Goal: Information Seeking & Learning: Understand process/instructions

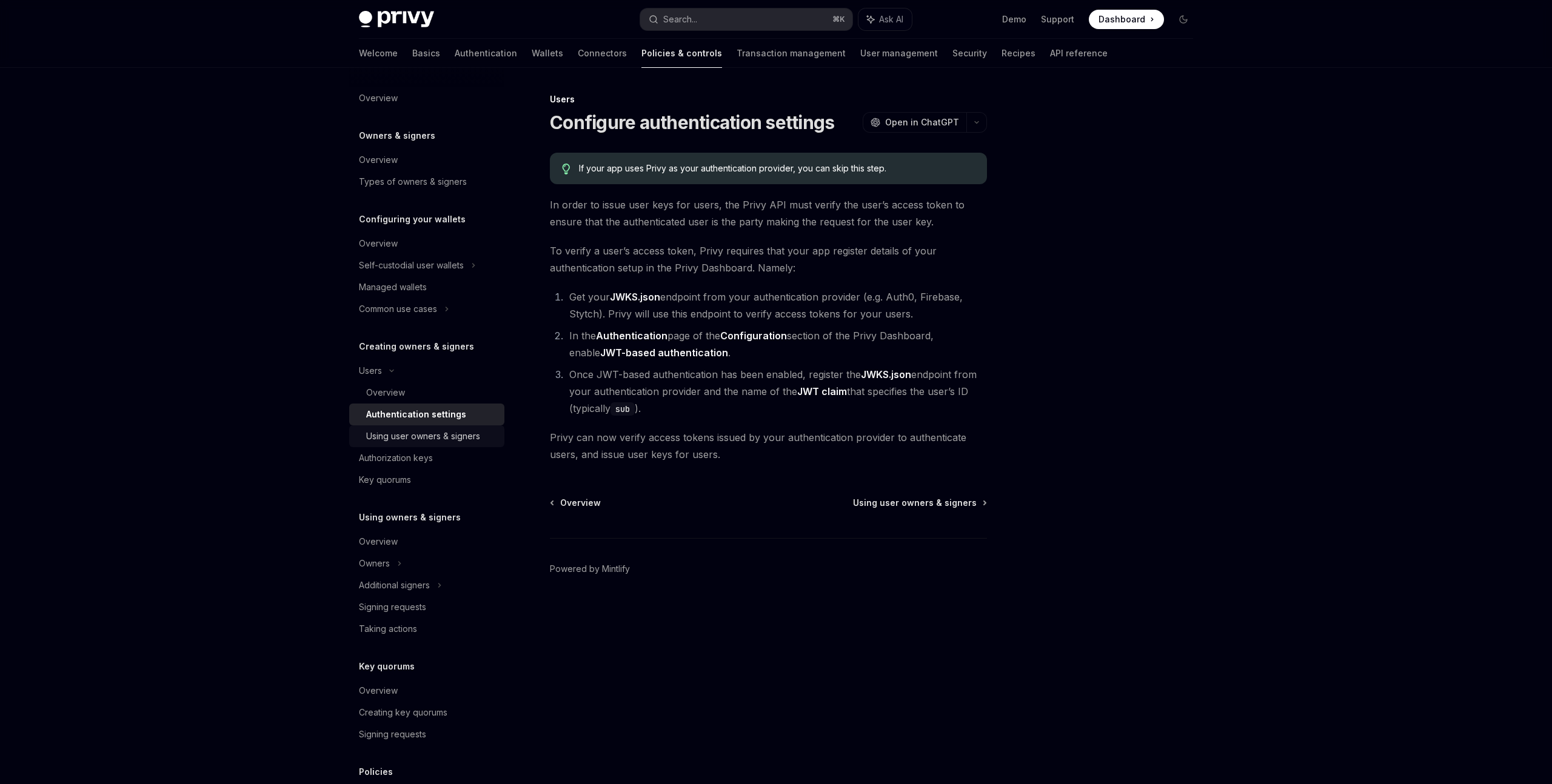
click at [425, 444] on link "Using user owners & signers" at bounding box center [427, 436] width 155 height 22
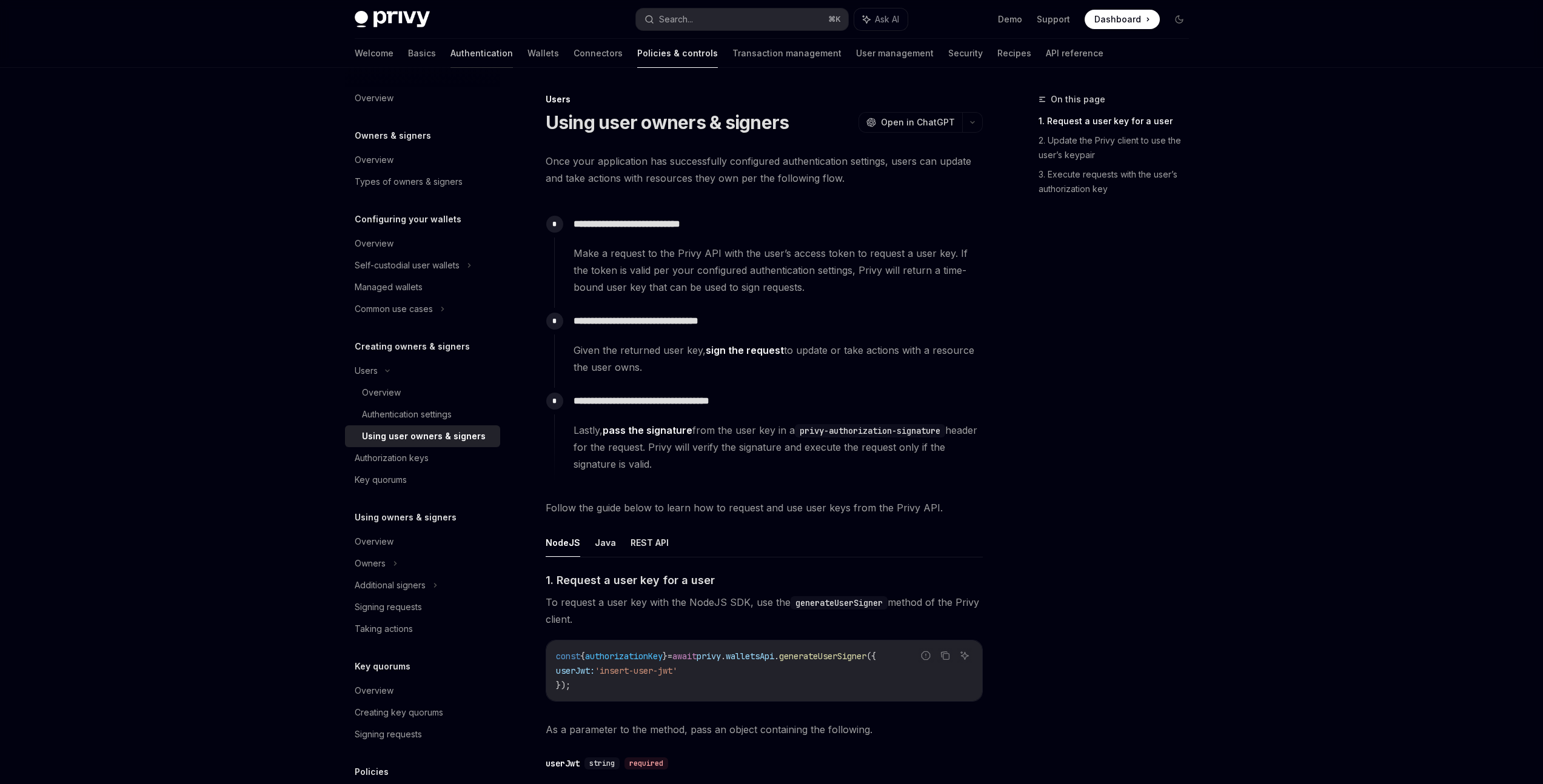
click at [451, 48] on link "Authentication" at bounding box center [482, 53] width 63 height 29
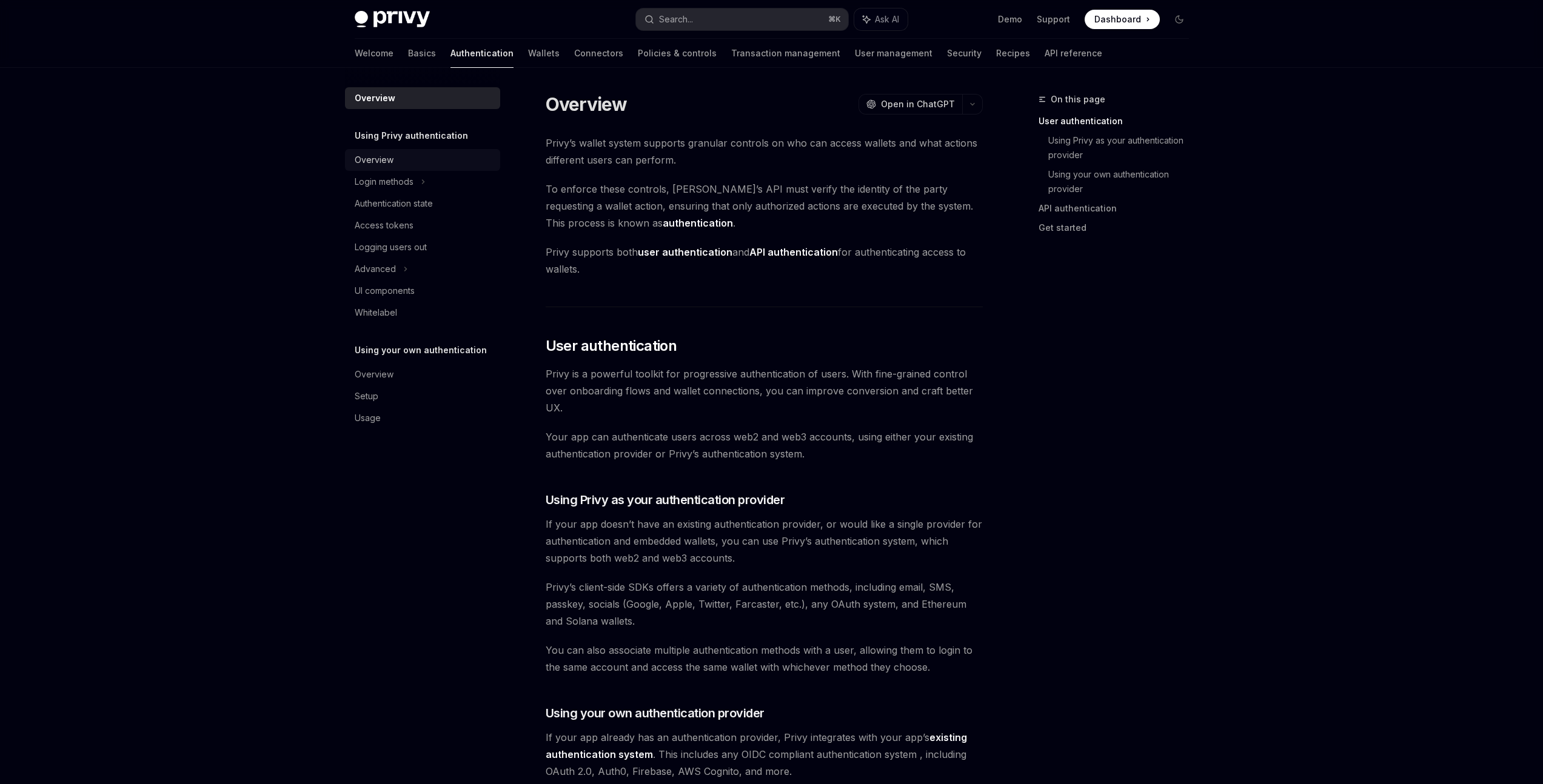
click at [398, 162] on div "Overview" at bounding box center [423, 159] width 138 height 14
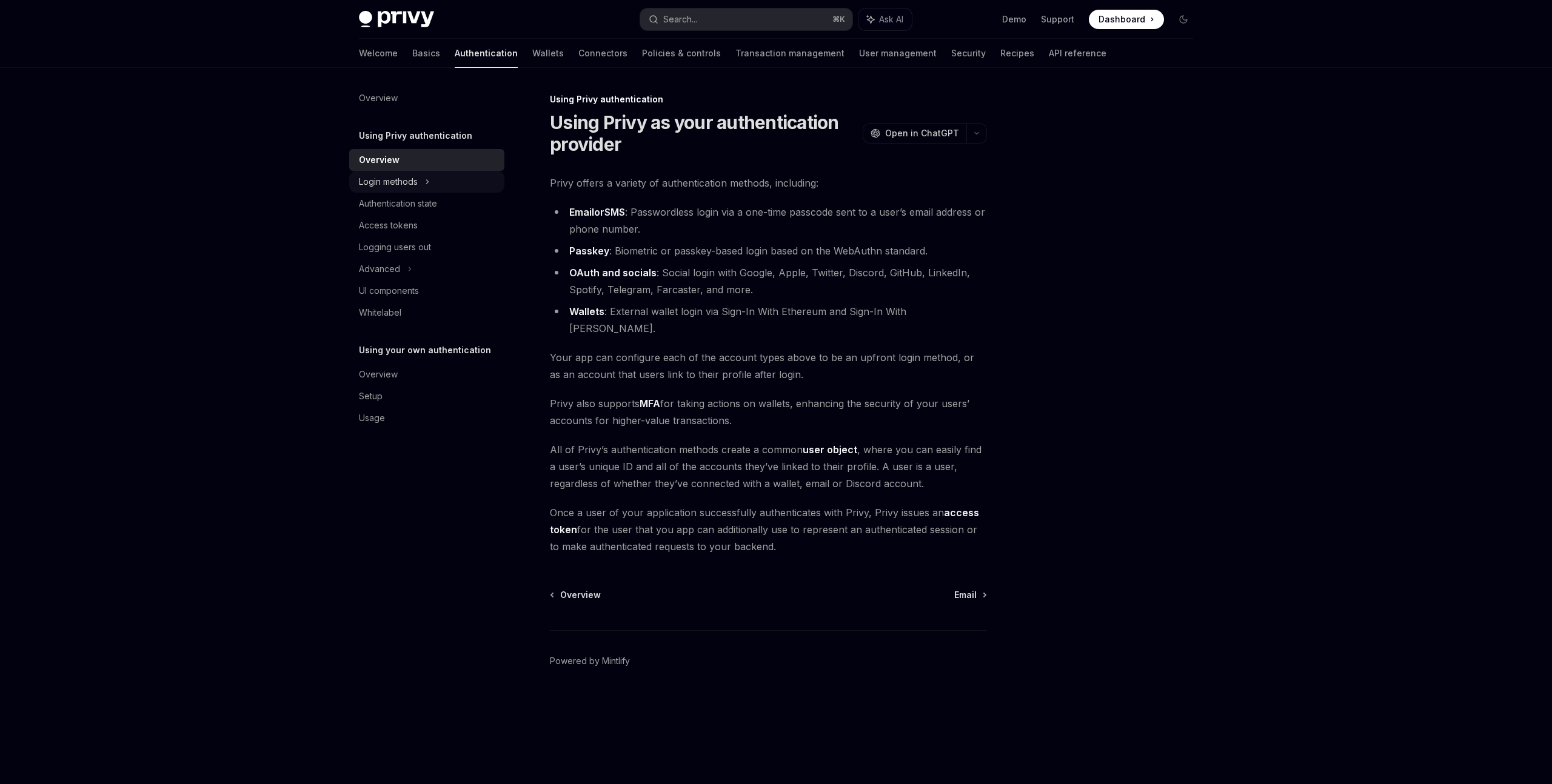
click at [404, 177] on div "Login methods" at bounding box center [388, 182] width 59 height 14
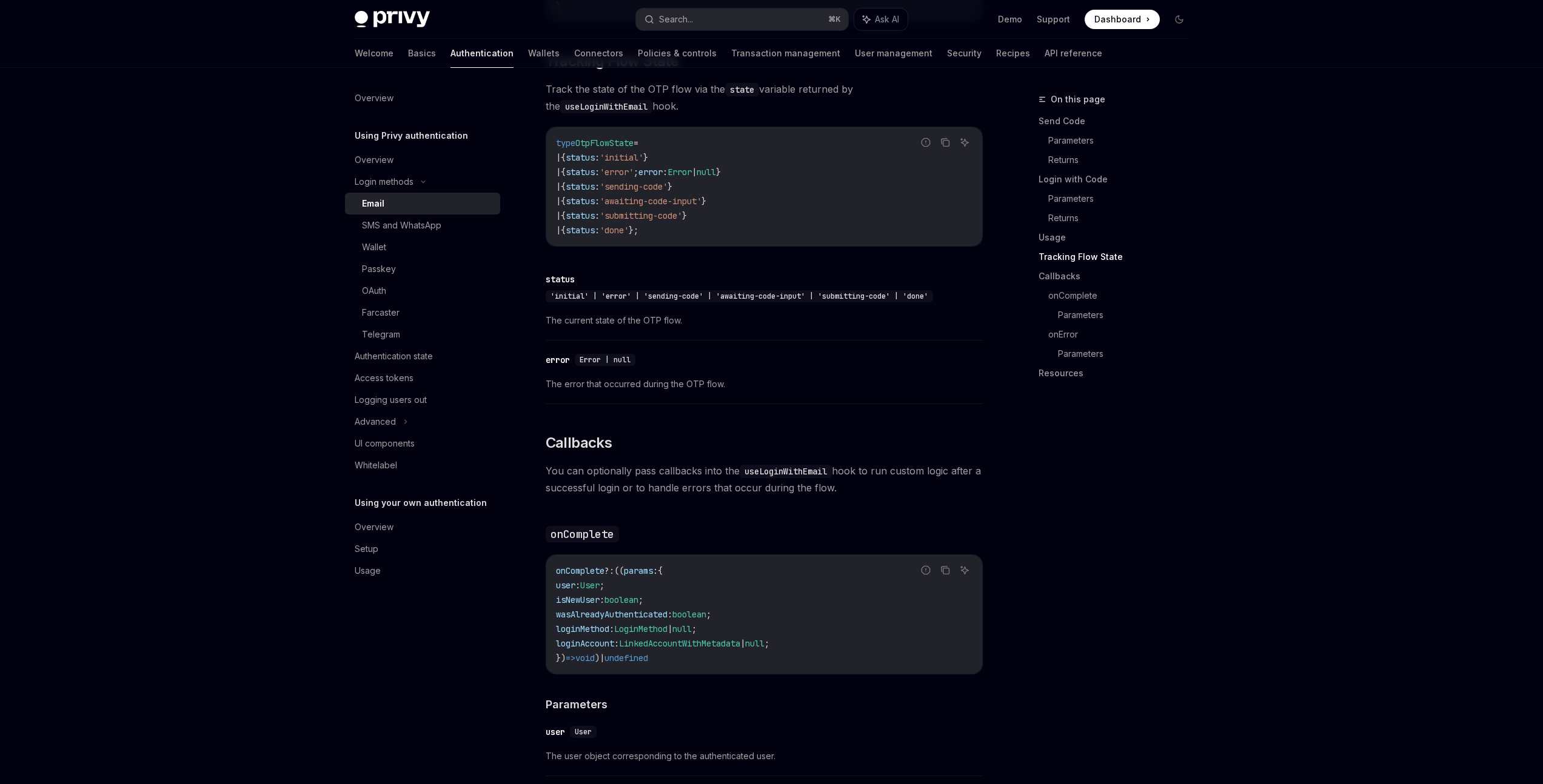
scroll to position [1378, 0]
click at [426, 229] on div "SMS and WhatsApp" at bounding box center [402, 225] width 79 height 14
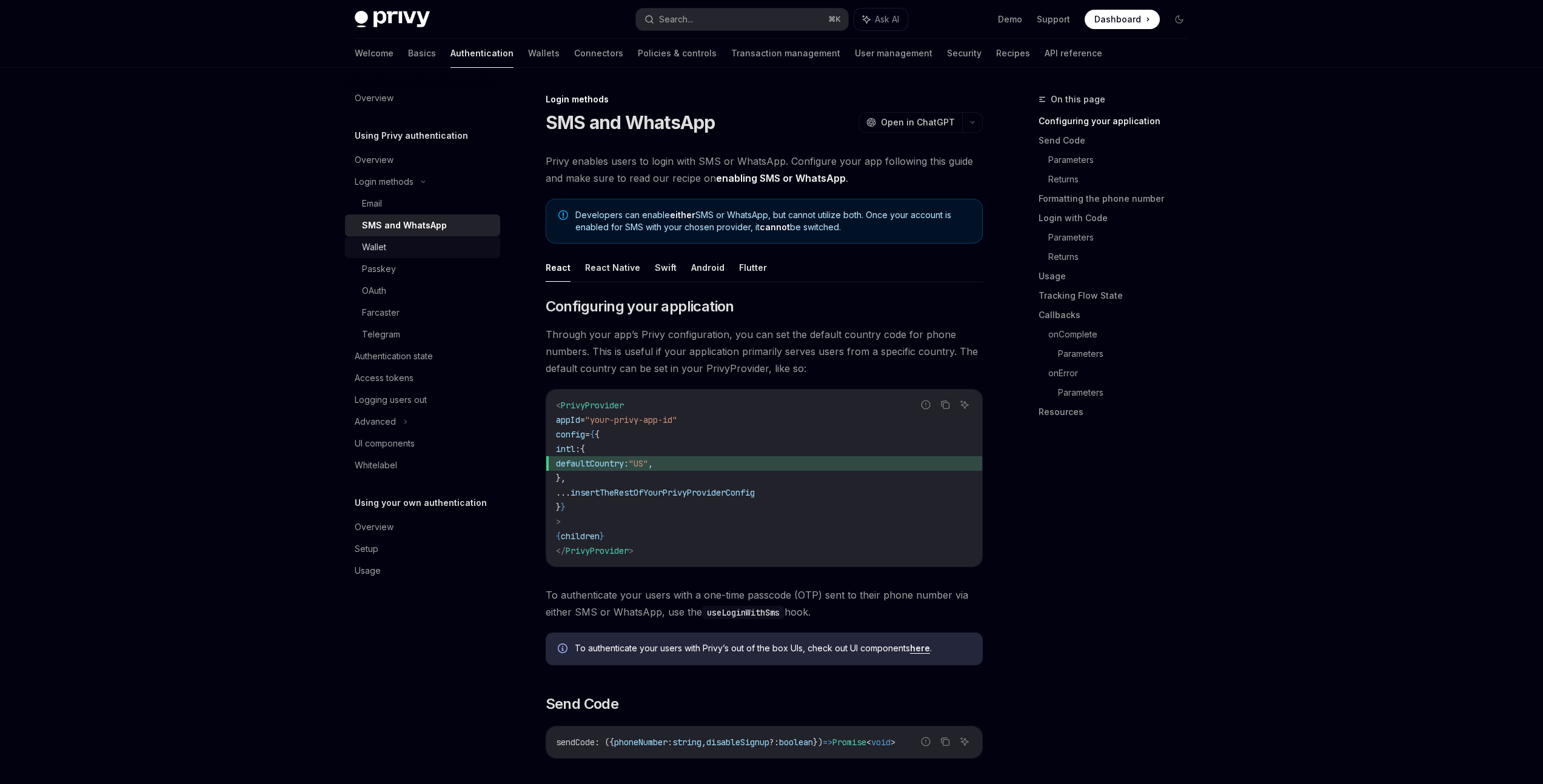
click at [418, 250] on div "Wallet" at bounding box center [427, 247] width 131 height 14
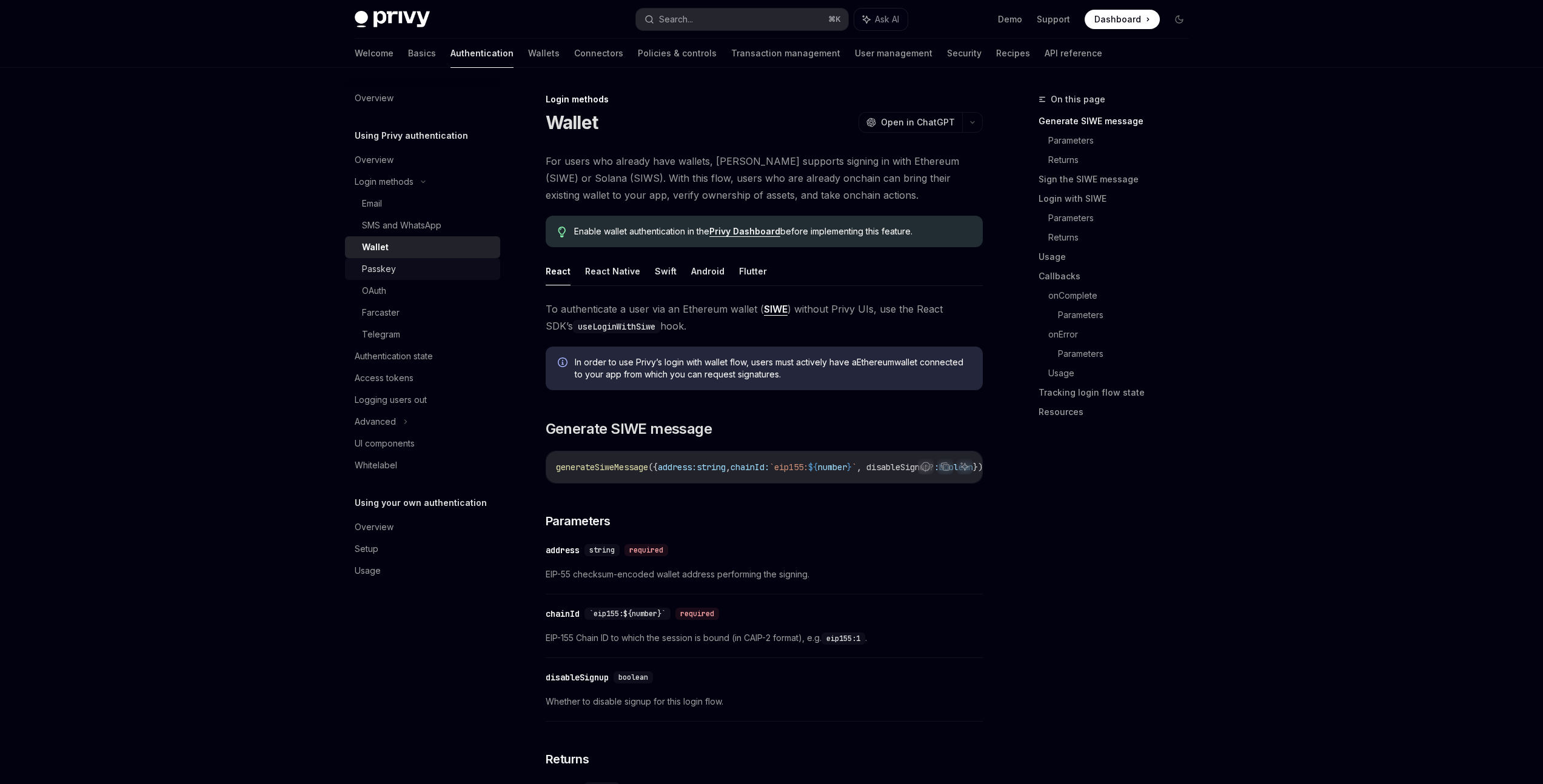
click at [422, 270] on div "Passkey" at bounding box center [427, 268] width 131 height 14
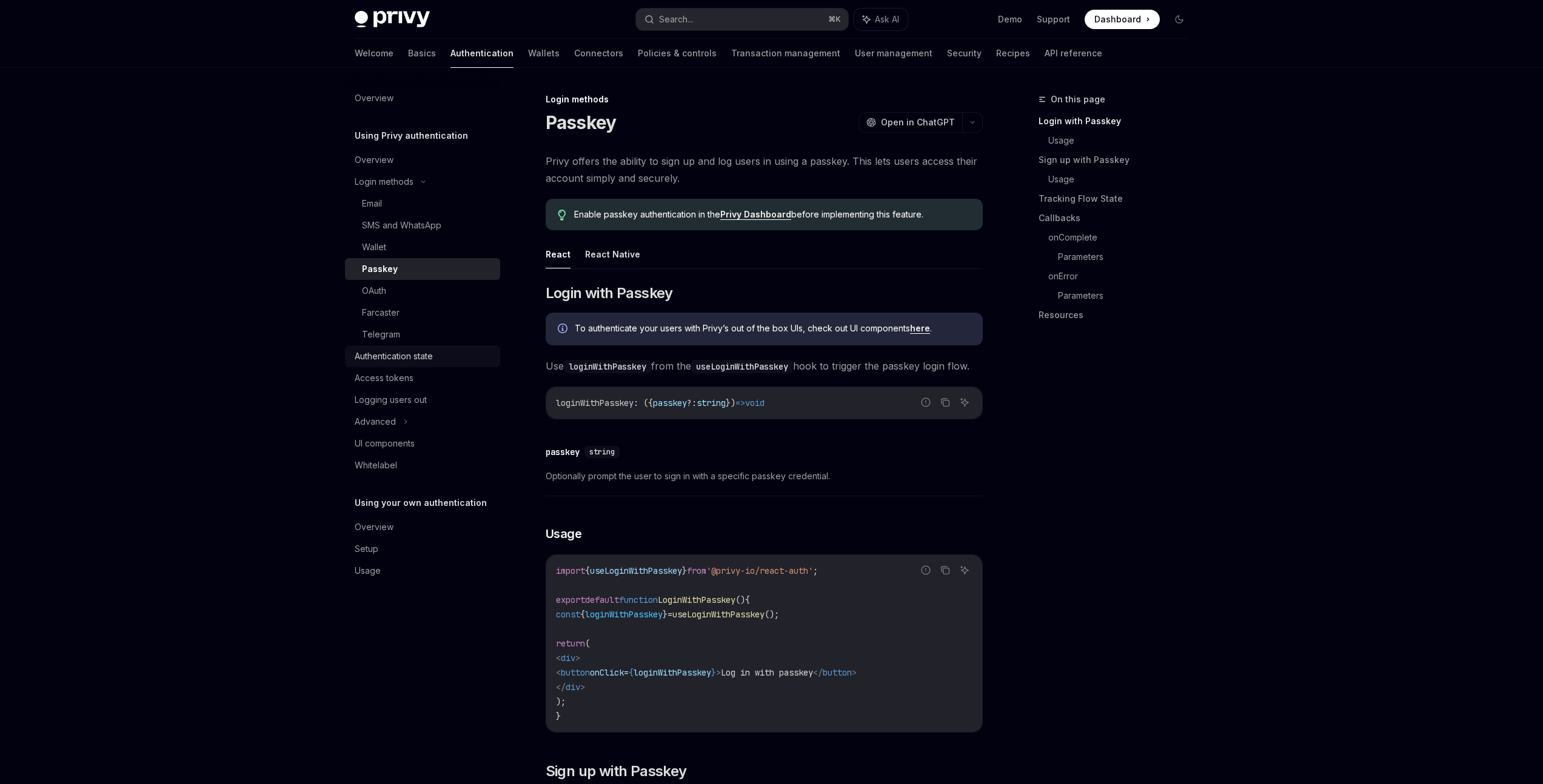
click at [430, 357] on div "Authentication state" at bounding box center [394, 356] width 78 height 14
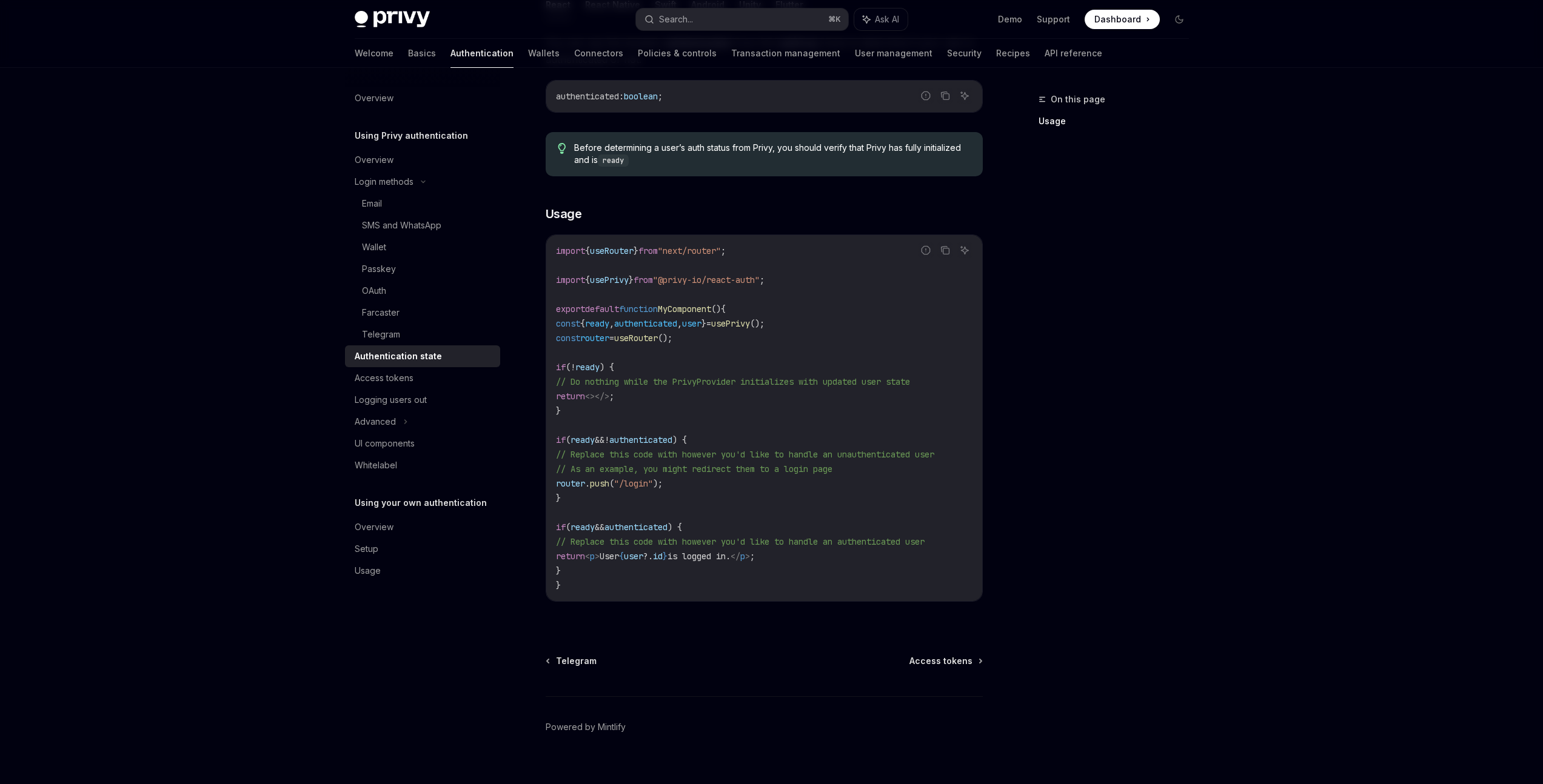
scroll to position [236, 0]
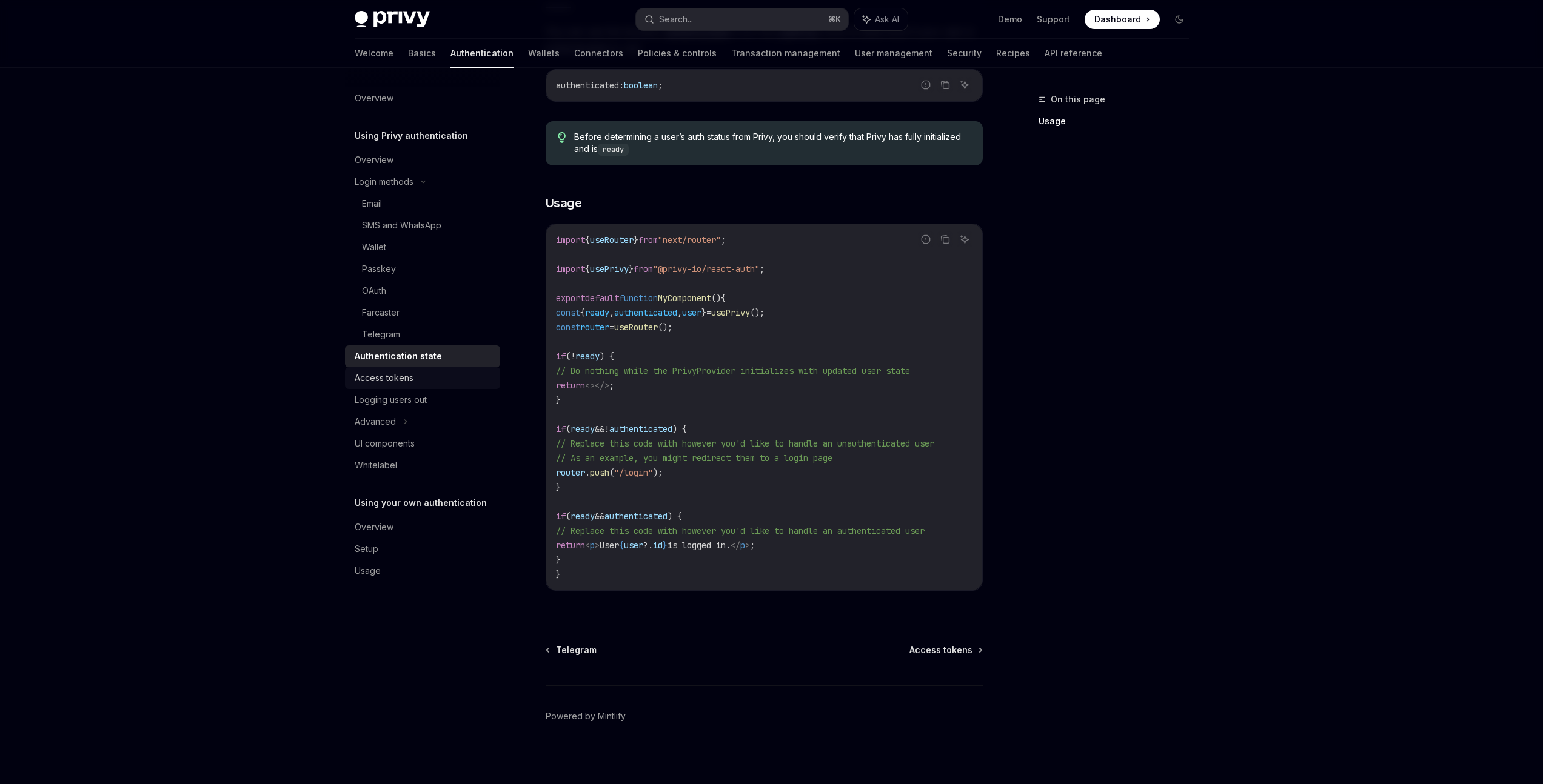
click at [391, 377] on div "Access tokens" at bounding box center [384, 377] width 59 height 14
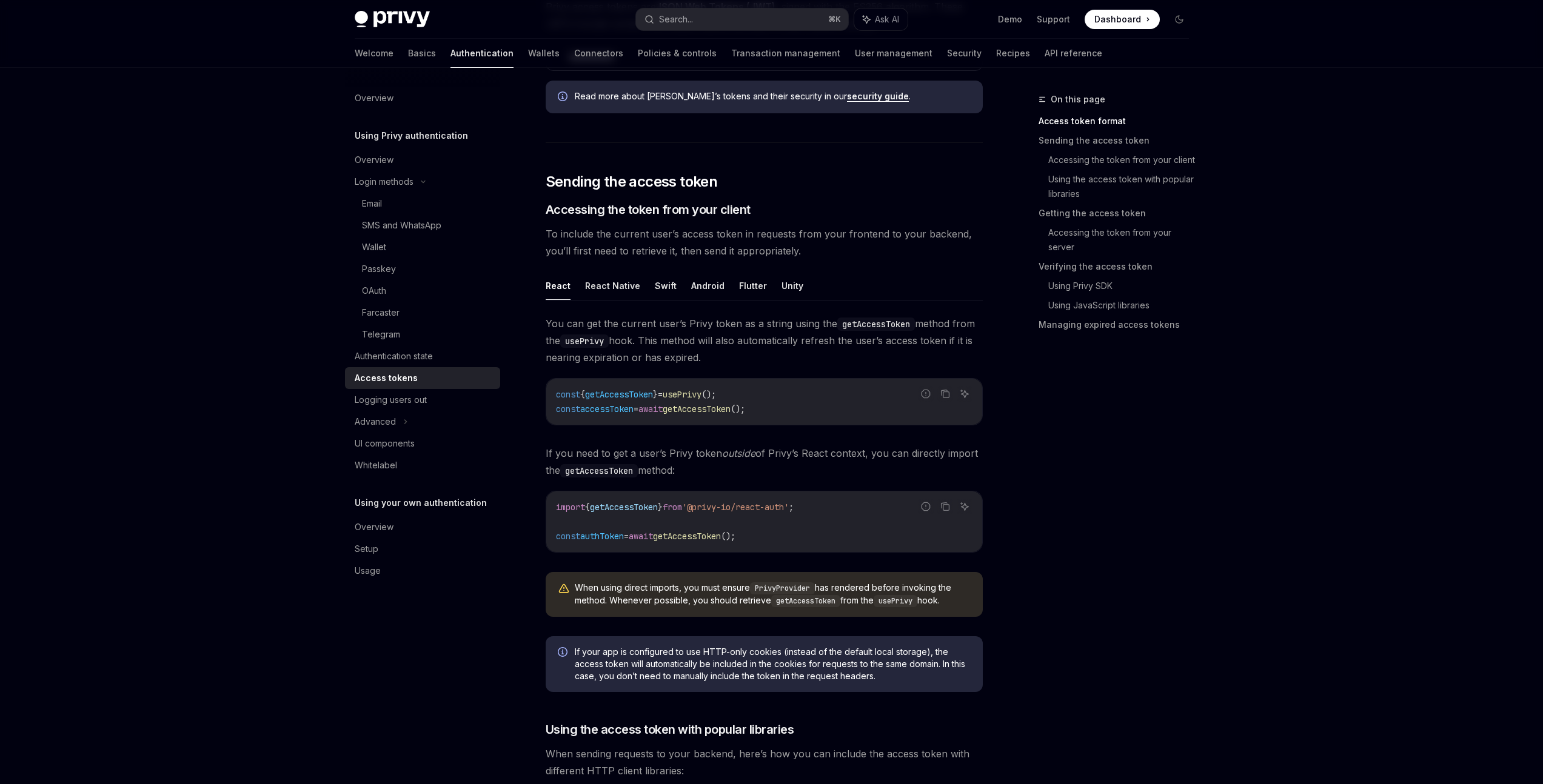
scroll to position [385, 0]
drag, startPoint x: 774, startPoint y: 407, endPoint x: 555, endPoint y: 404, distance: 219.0
click at [556, 404] on code "const { getAccessToken } = usePrivy (); const accessToken = await getAccessToke…" at bounding box center [764, 401] width 417 height 29
copy span "const accessToken = await getAccessToken ();"
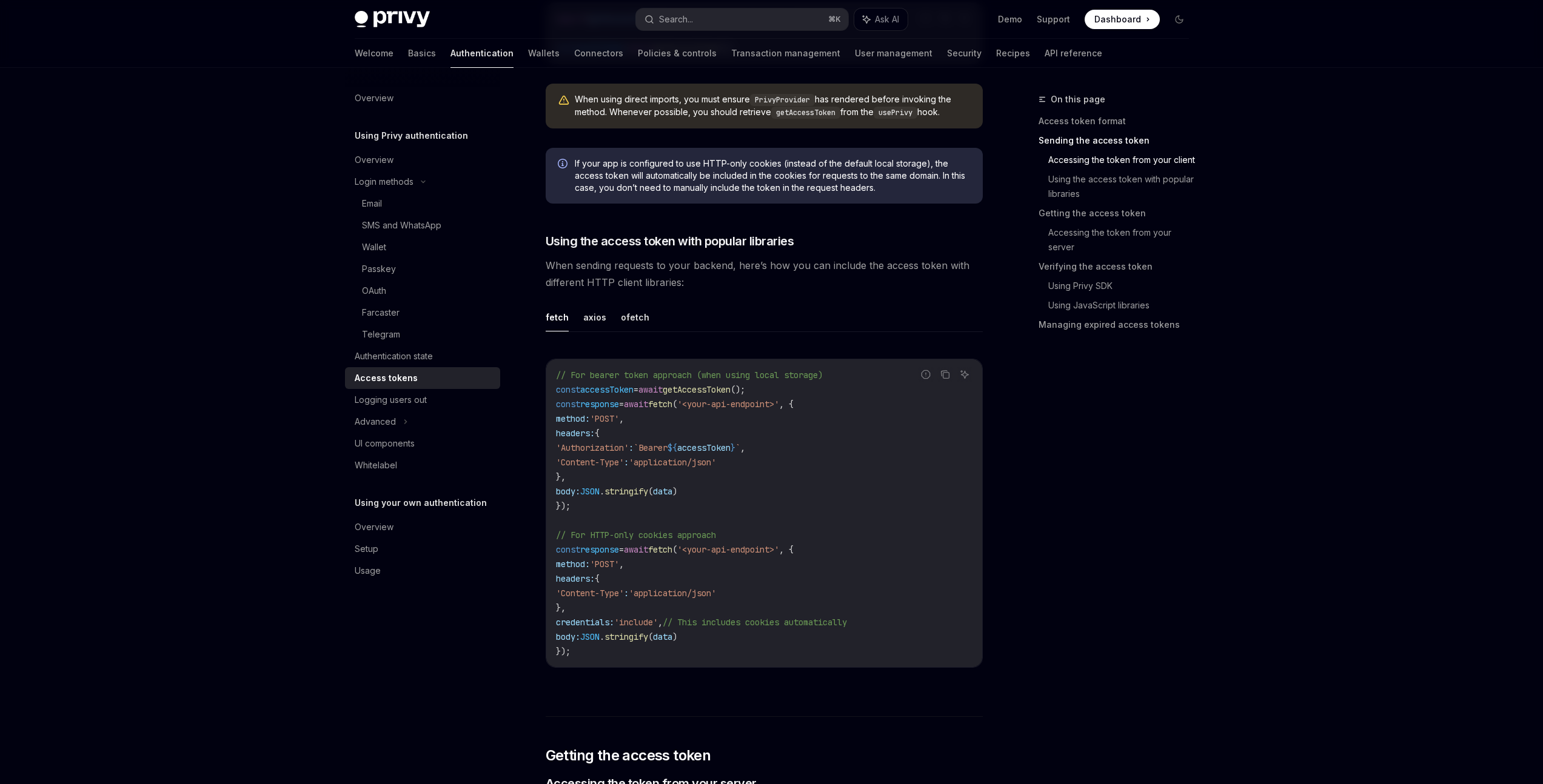
scroll to position [875, 0]
click at [596, 319] on button "axios" at bounding box center [595, 315] width 23 height 29
type textarea "*"
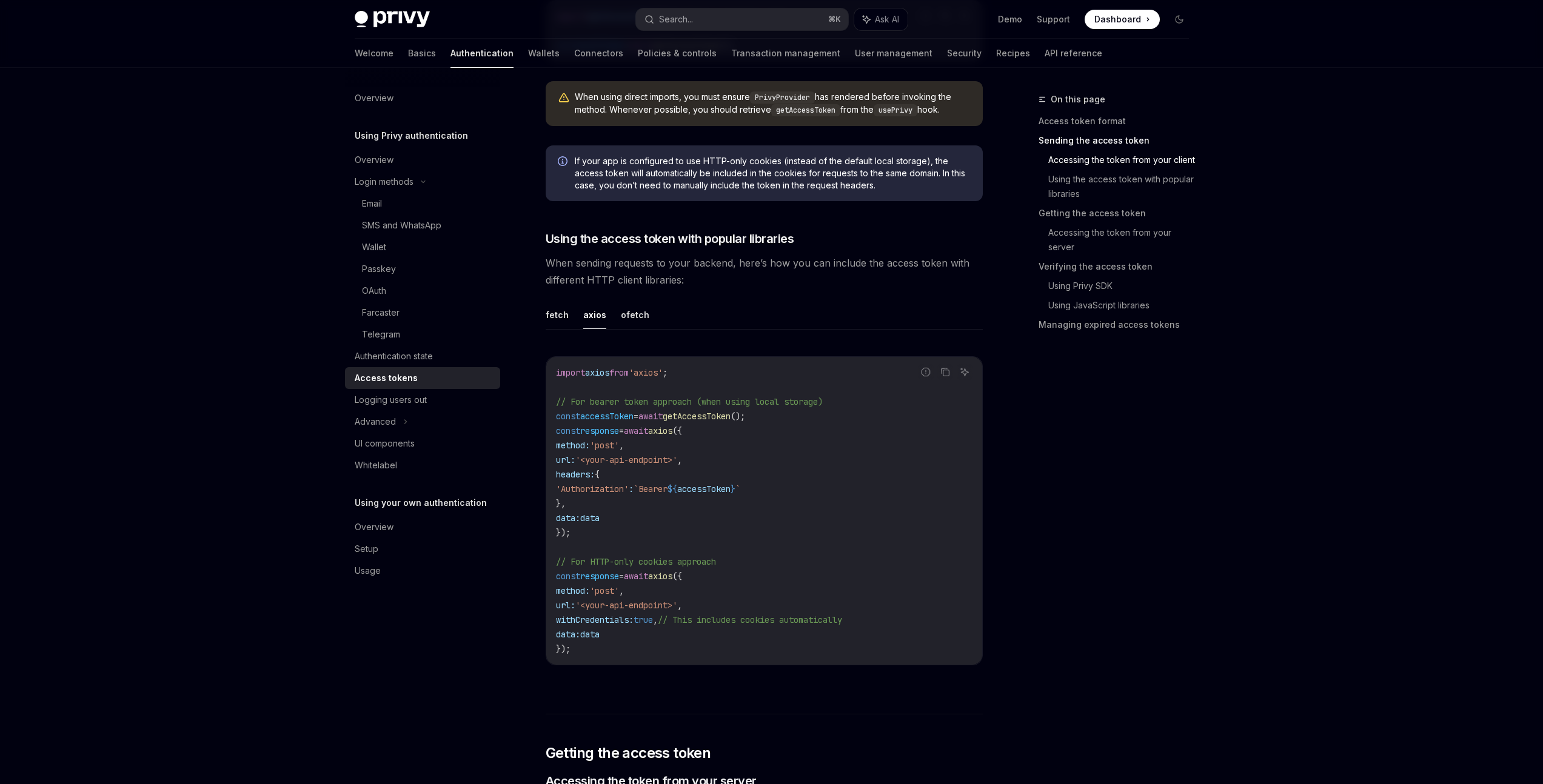
click at [672, 434] on span "axios" at bounding box center [660, 431] width 24 height 11
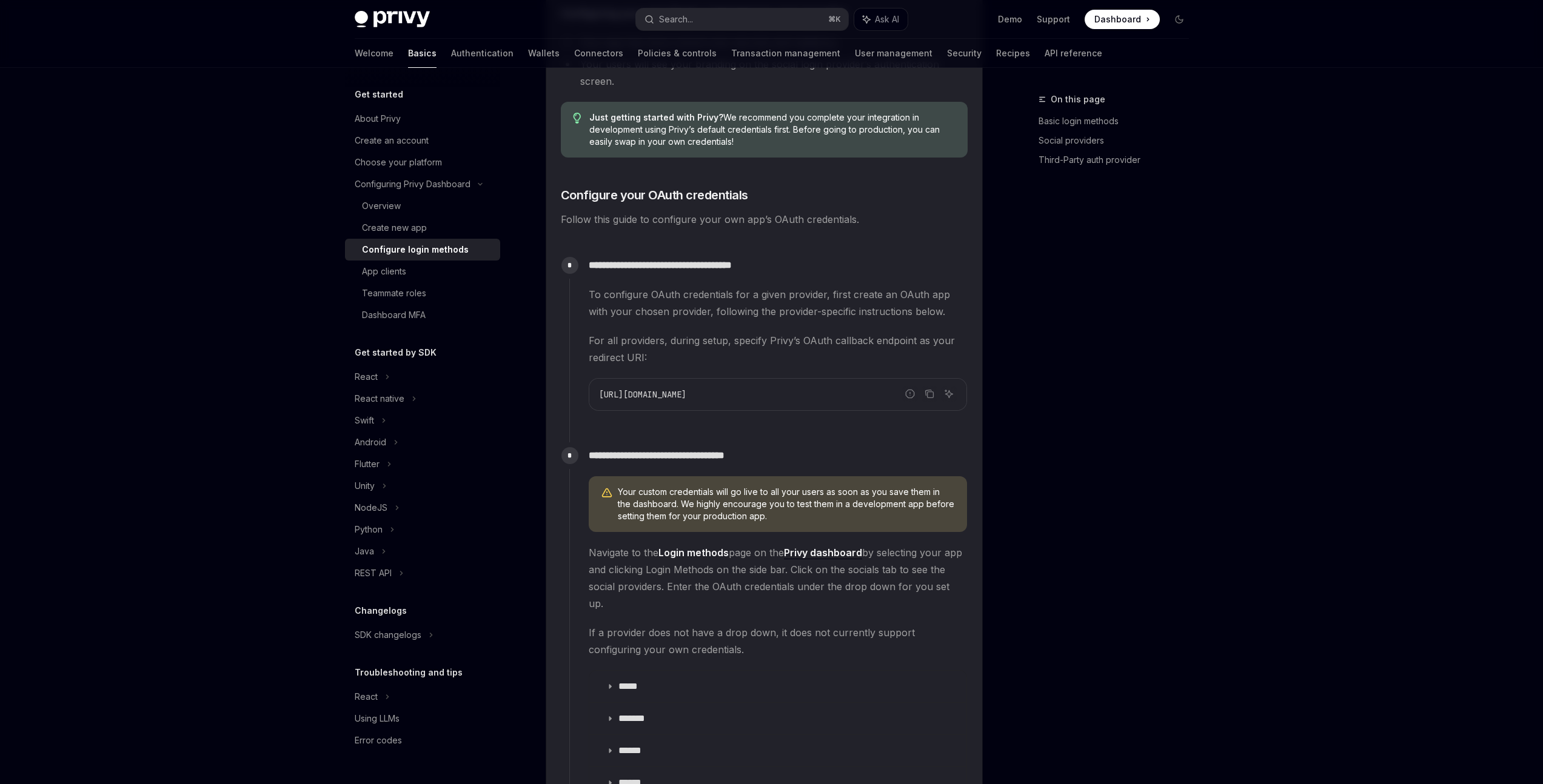
scroll to position [920, 0]
